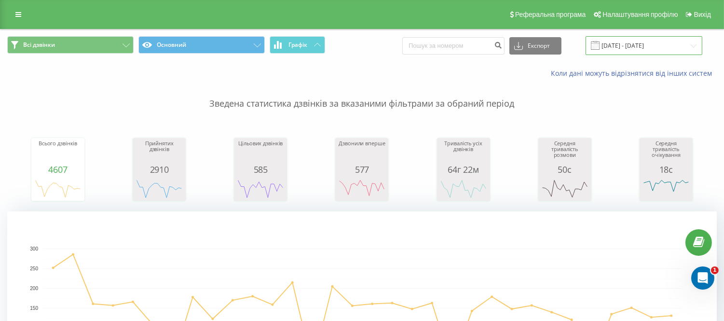
click at [642, 43] on input "[DATE] - [DATE]" at bounding box center [643, 45] width 117 height 19
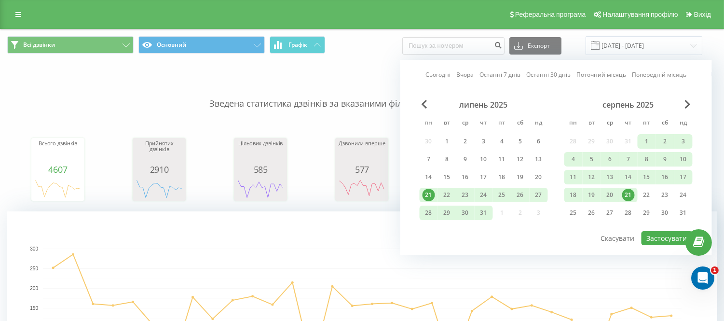
click at [626, 196] on div "21" at bounding box center [628, 194] width 13 height 13
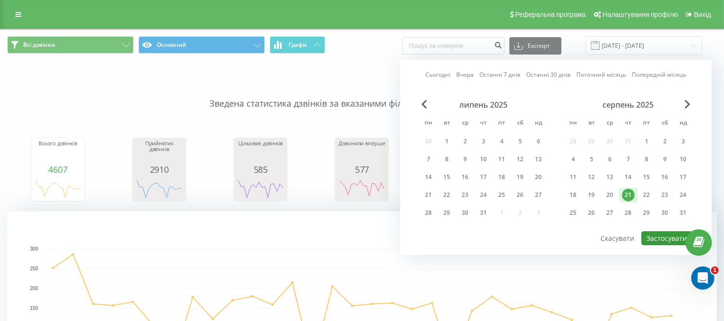
click at [653, 231] on button "Застосувати" at bounding box center [666, 238] width 51 height 14
type input "21.08.2025 - 21.08.2025"
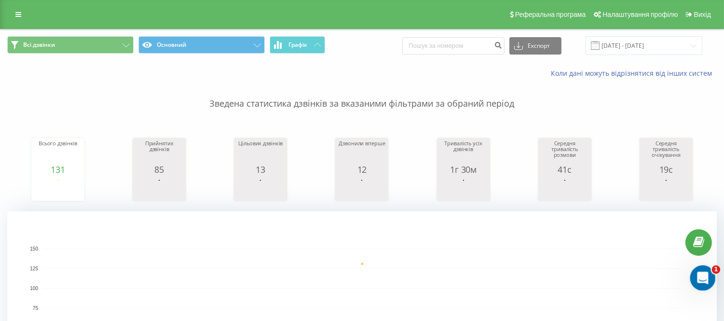
click at [711, 279] on div "Открыть службу сообщений Intercom" at bounding box center [701, 276] width 32 height 32
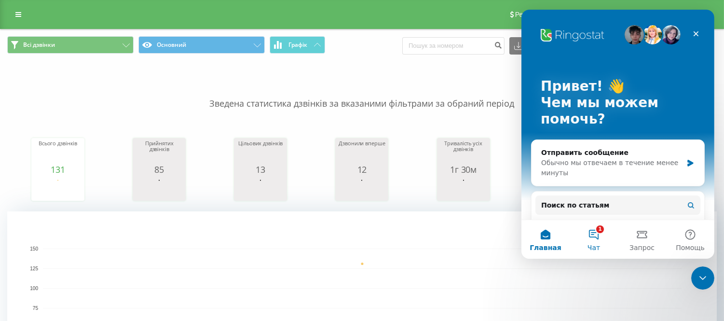
click at [592, 242] on button "1 Чат" at bounding box center [593, 239] width 48 height 39
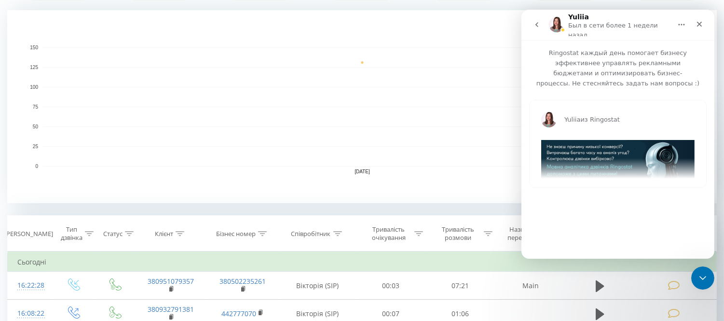
scroll to position [54, 0]
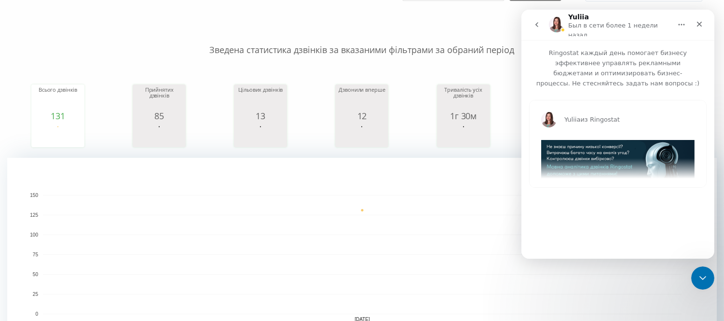
click at [540, 24] on button "go back" at bounding box center [536, 24] width 18 height 18
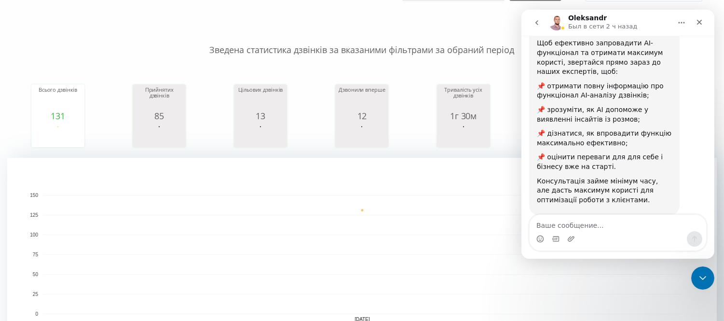
scroll to position [185, 0]
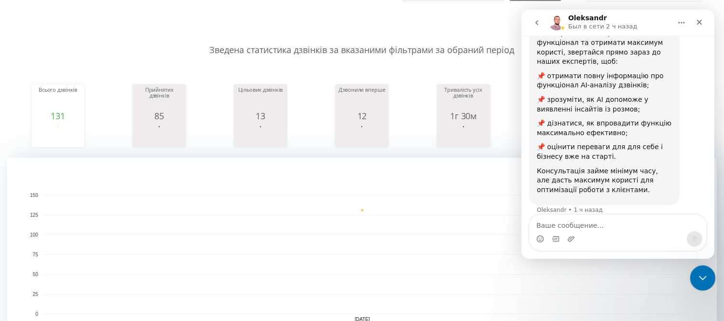
click at [702, 280] on icon "Закрыть службу сообщений Intercom" at bounding box center [701, 276] width 12 height 12
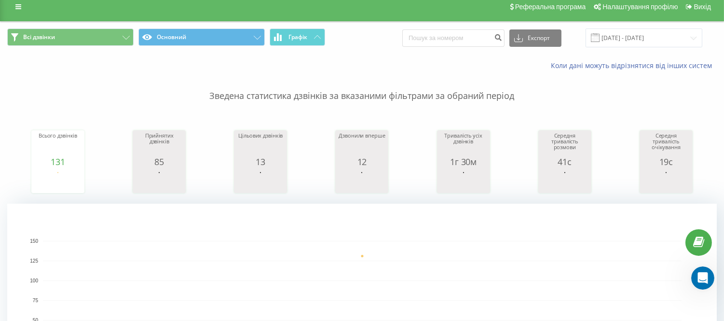
scroll to position [0, 0]
